Goal: Information Seeking & Learning: Learn about a topic

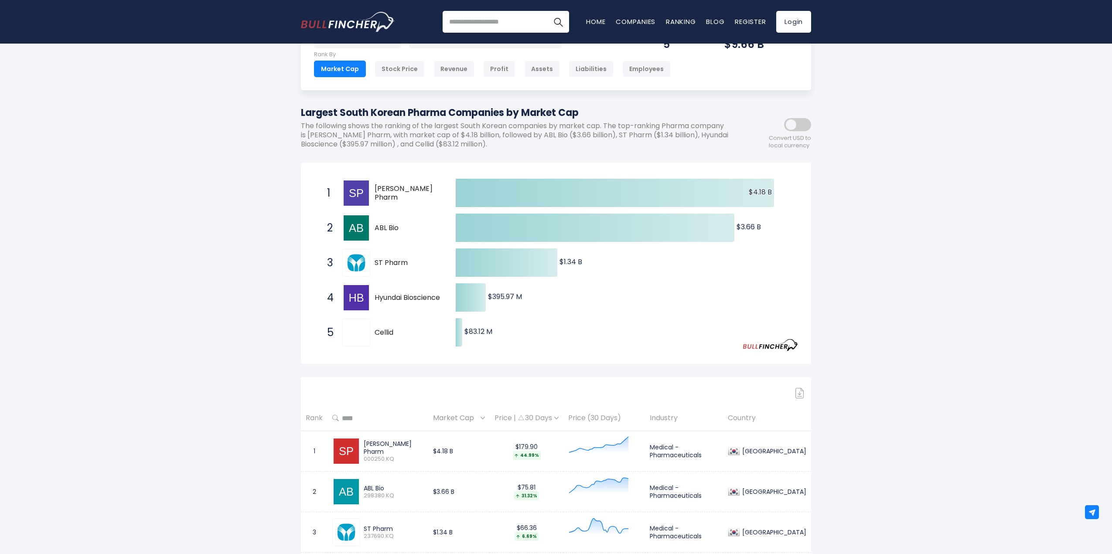
scroll to position [87, 0]
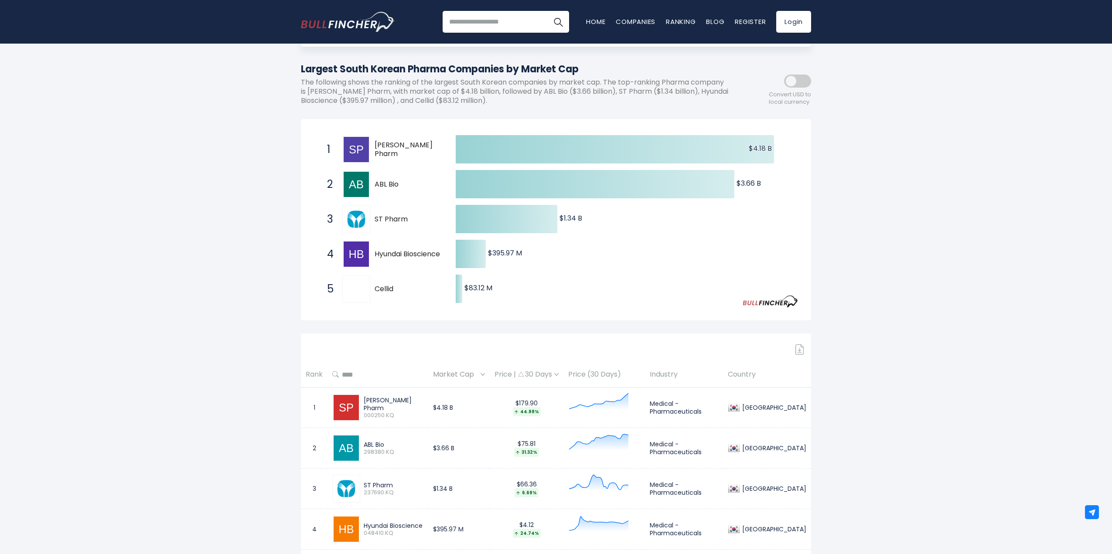
drag, startPoint x: 399, startPoint y: 217, endPoint x: 380, endPoint y: 216, distance: 18.3
click at [380, 216] on span "ST Pharm" at bounding box center [408, 219] width 66 height 9
drag, startPoint x: 380, startPoint y: 216, endPoint x: 424, endPoint y: 217, distance: 44.1
click at [380, 217] on span "ST Pharm" at bounding box center [408, 219] width 66 height 9
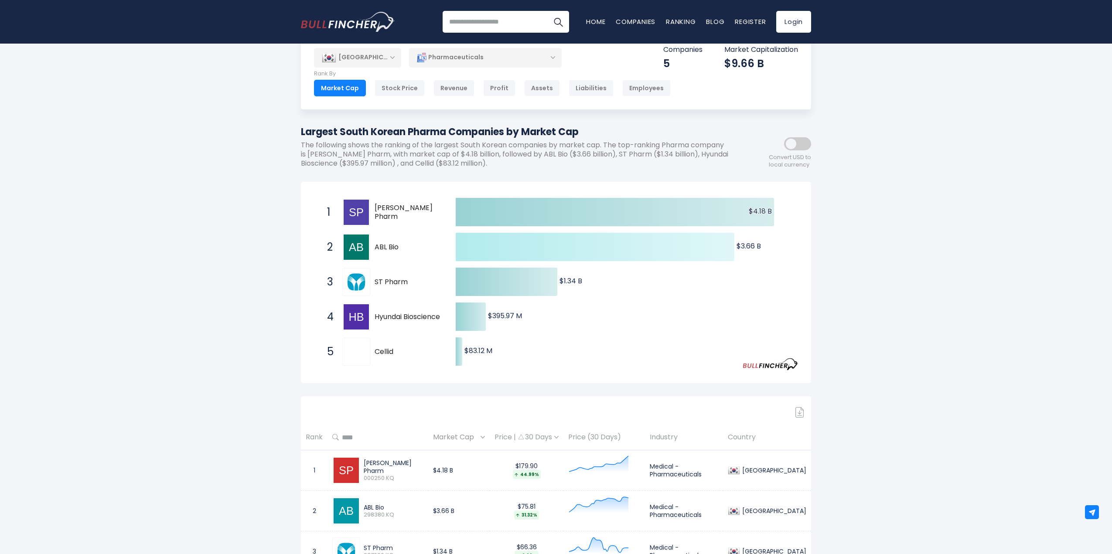
scroll to position [0, 0]
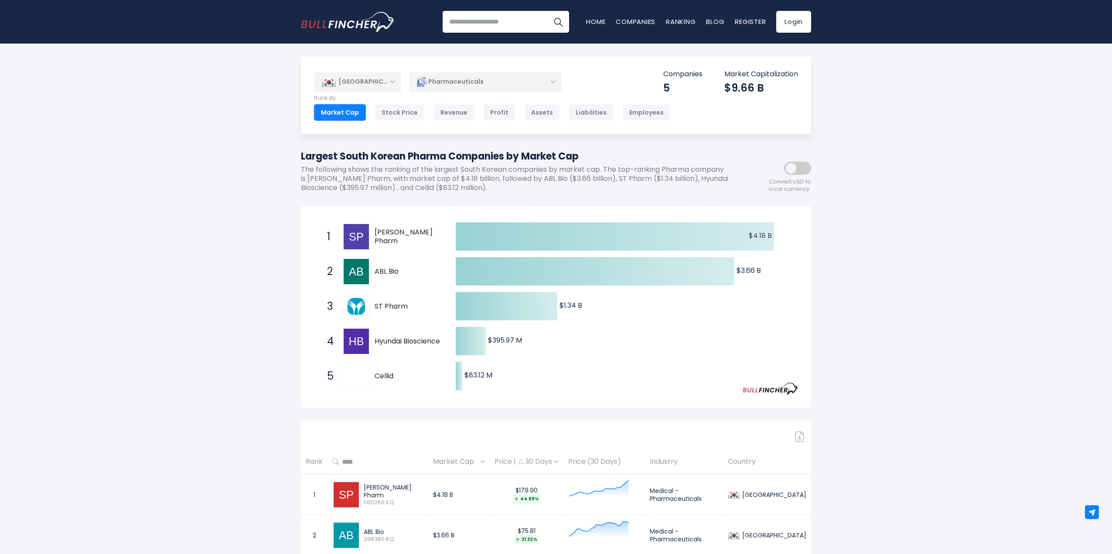
click at [481, 82] on div "Pharmaceuticals" at bounding box center [485, 82] width 153 height 20
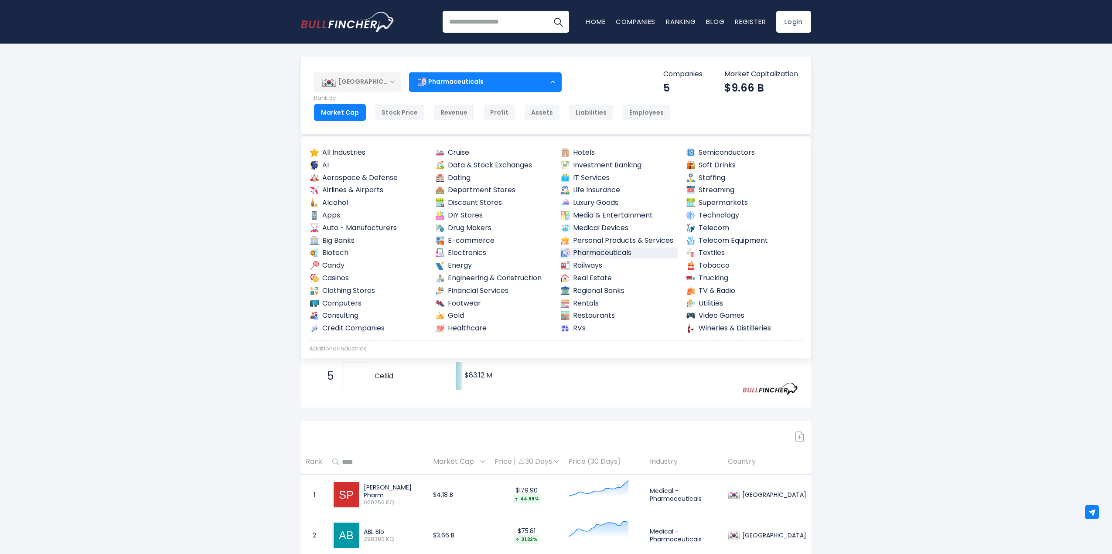
click at [499, 84] on div "Pharmaceuticals" at bounding box center [485, 82] width 153 height 20
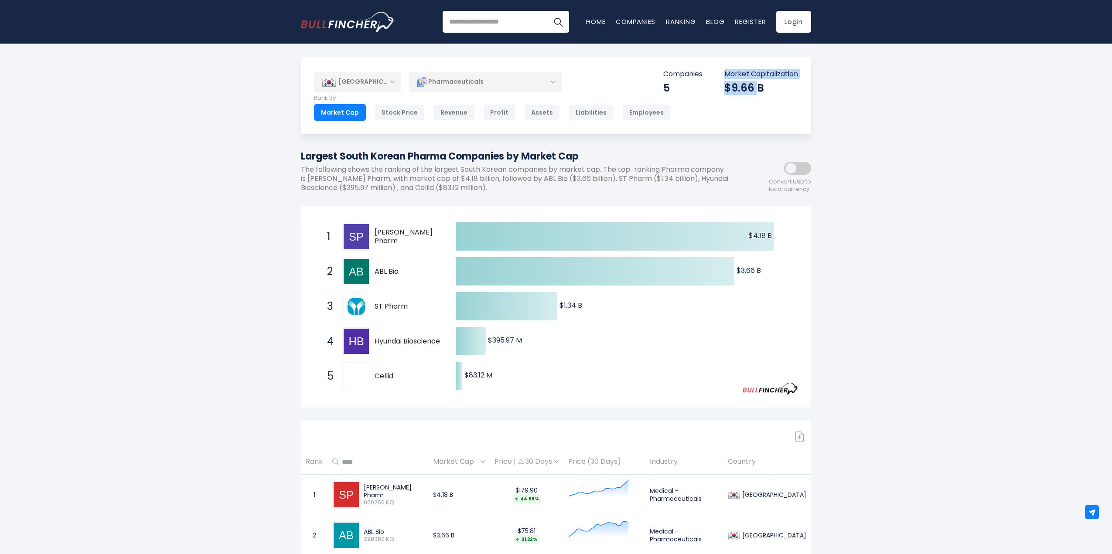
drag, startPoint x: 756, startPoint y: 88, endPoint x: 708, endPoint y: 87, distance: 48.9
click at [708, 87] on div "Companies 5 Market Capitalization $9.66 B" at bounding box center [730, 82] width 135 height 25
click at [707, 87] on div "Companies 5 Market Capitalization $9.66 B" at bounding box center [730, 82] width 135 height 25
click at [396, 118] on div "Stock Price" at bounding box center [400, 112] width 50 height 17
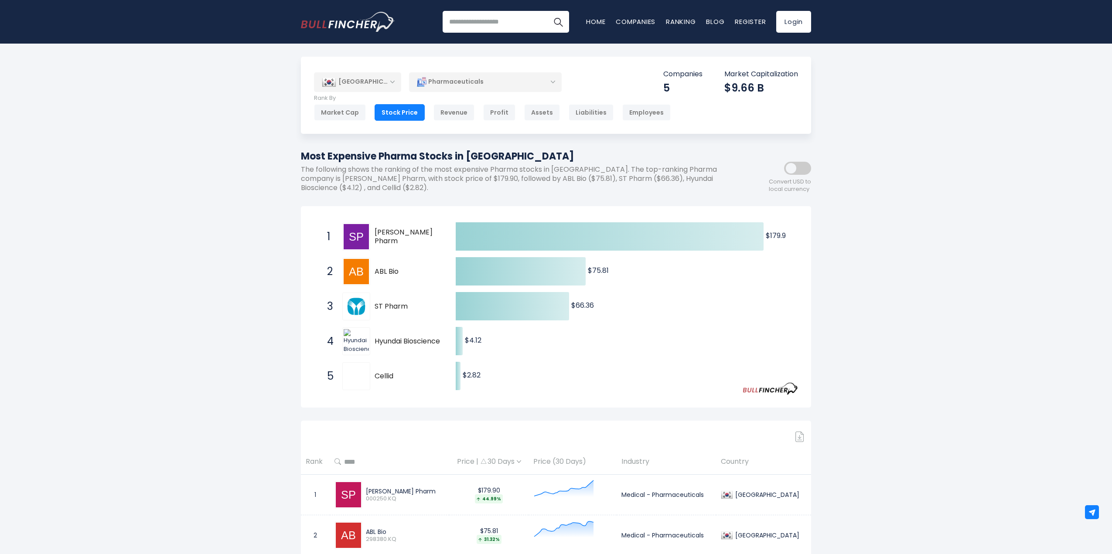
click at [460, 115] on div "Revenue" at bounding box center [454, 112] width 41 height 17
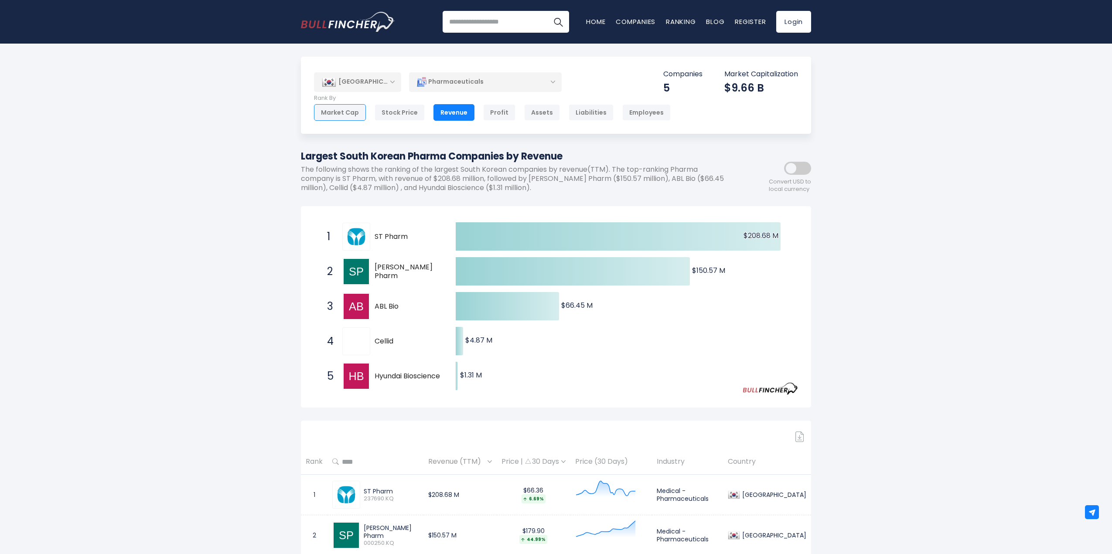
click at [355, 116] on div "Market Cap" at bounding box center [340, 112] width 52 height 17
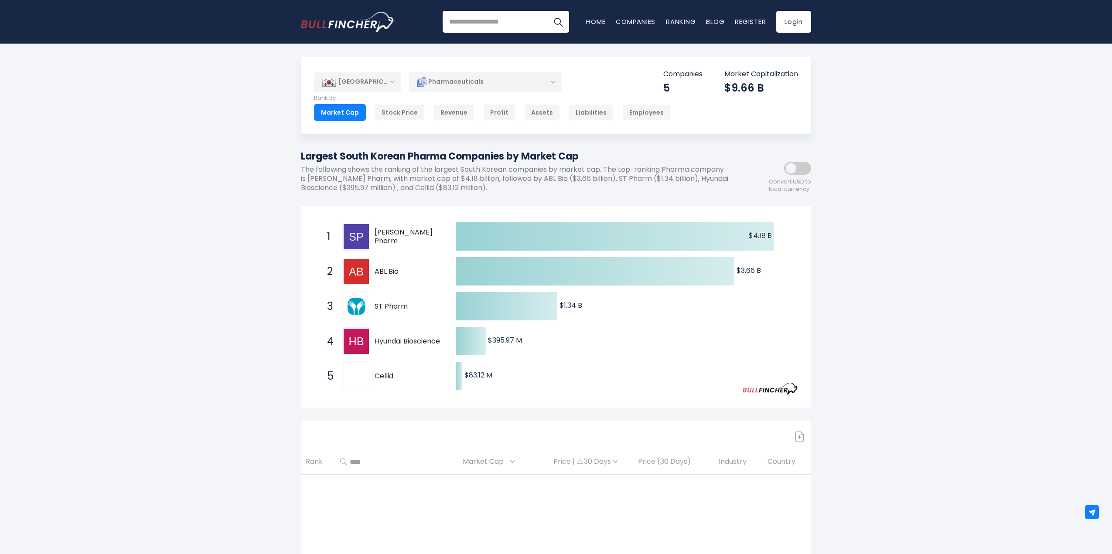
drag, startPoint x: 406, startPoint y: 307, endPoint x: 375, endPoint y: 307, distance: 30.5
click at [375, 307] on span "ST Pharm" at bounding box center [408, 306] width 66 height 9
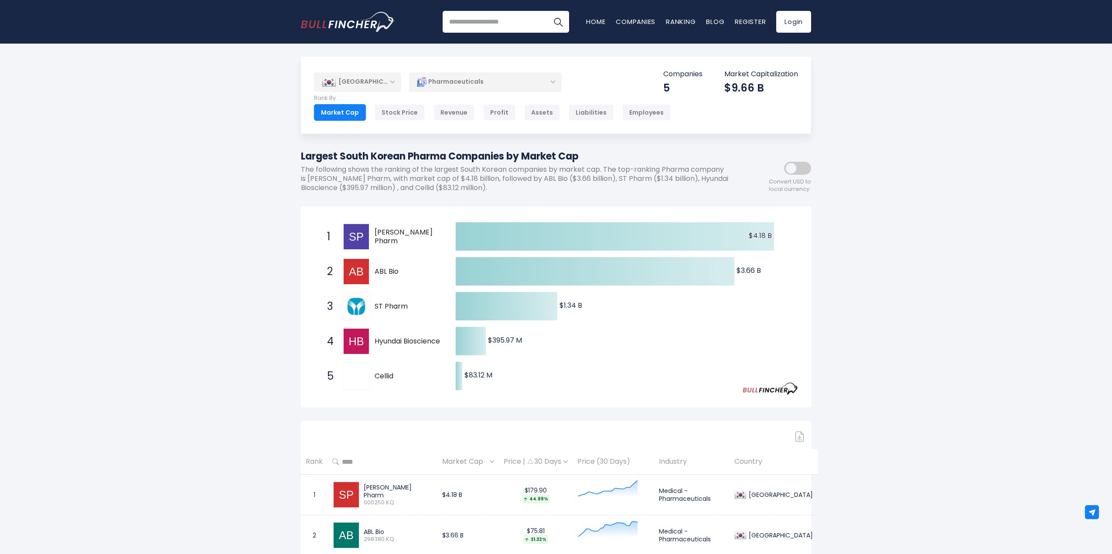
drag, startPoint x: 393, startPoint y: 241, endPoint x: 379, endPoint y: 239, distance: 14.2
click at [369, 232] on div "1 Sam Chun Dang Pharm 000250.KQ" at bounding box center [382, 237] width 118 height 28
drag, startPoint x: 381, startPoint y: 239, endPoint x: 374, endPoint y: 236, distance: 7.8
click at [374, 236] on div "1 Sam Chun Dang Pharm 000250.KQ" at bounding box center [382, 237] width 118 height 28
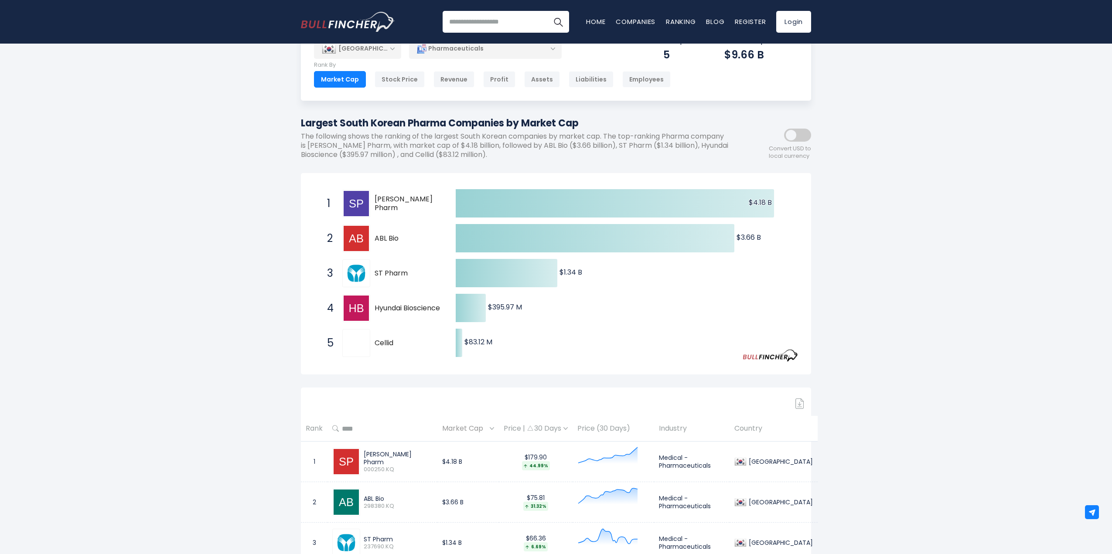
scroll to position [131, 0]
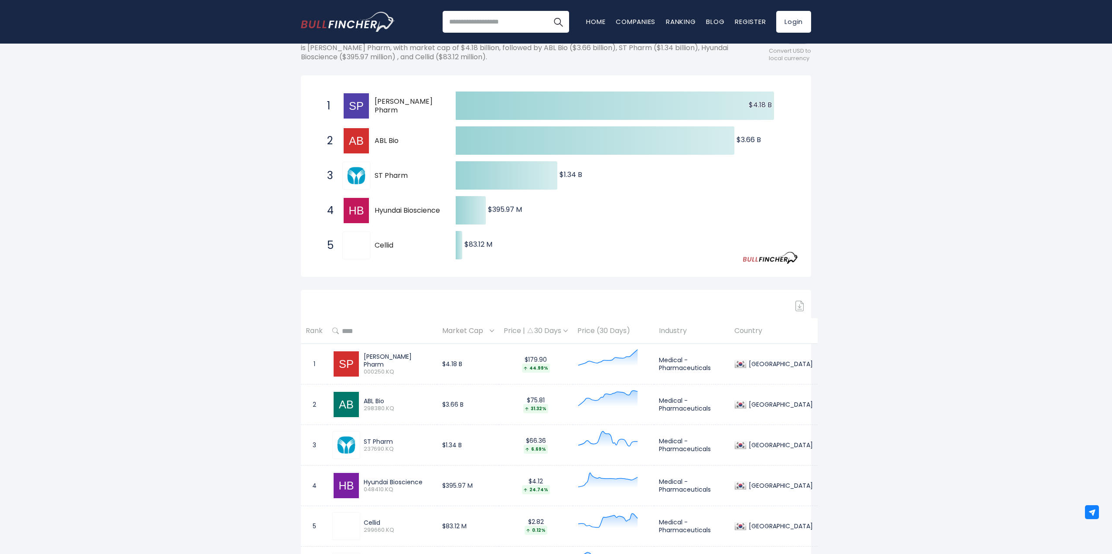
click at [348, 361] on img at bounding box center [346, 364] width 25 height 25
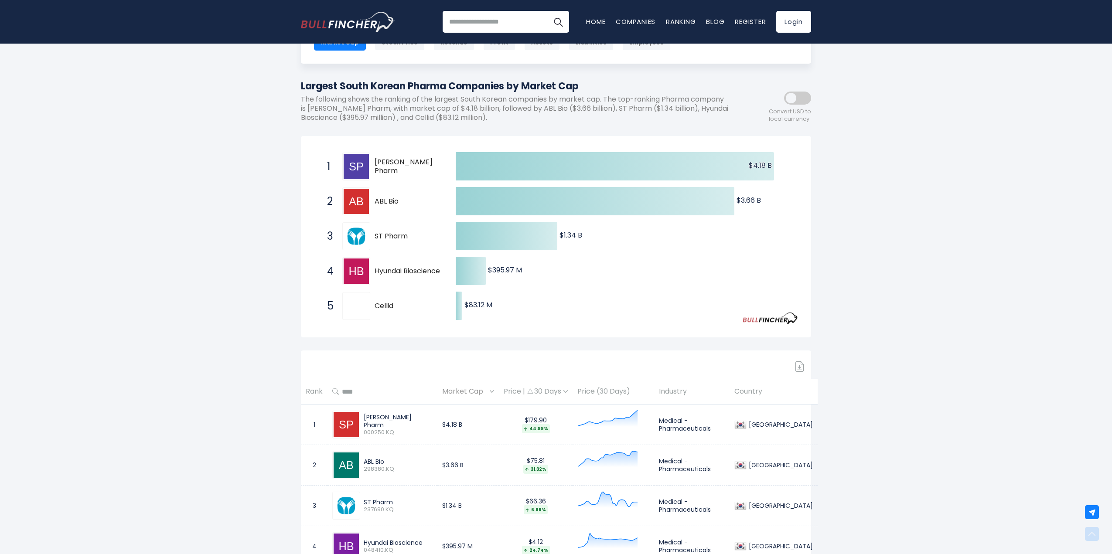
scroll to position [0, 0]
